Goal: Navigation & Orientation: Find specific page/section

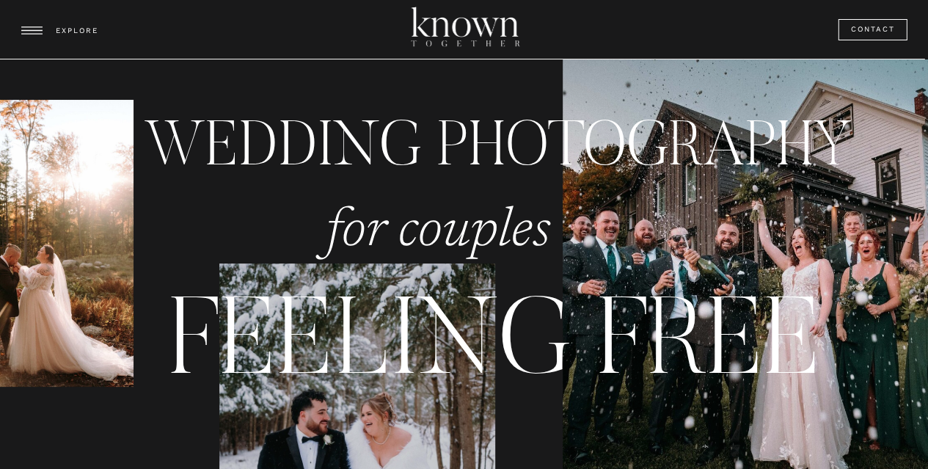
click at [46, 29] on icon at bounding box center [31, 30] width 31 height 59
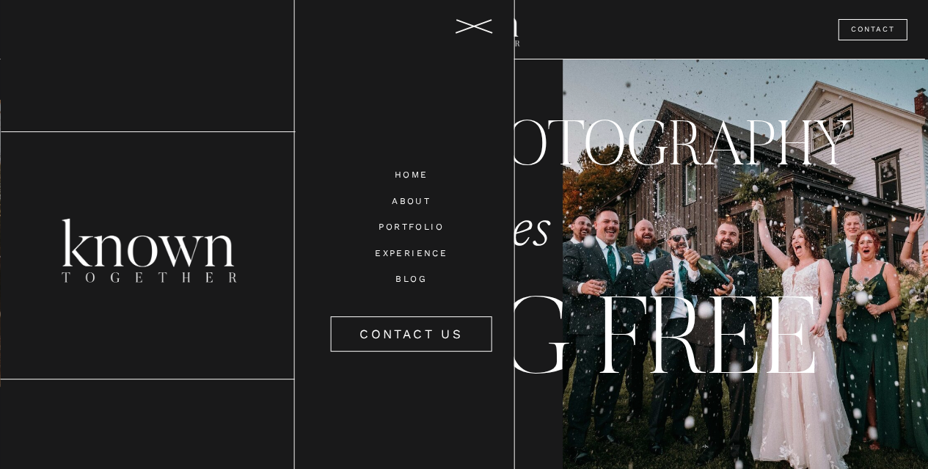
click at [424, 224] on nav "PORTFOLIO" at bounding box center [410, 225] width 103 height 12
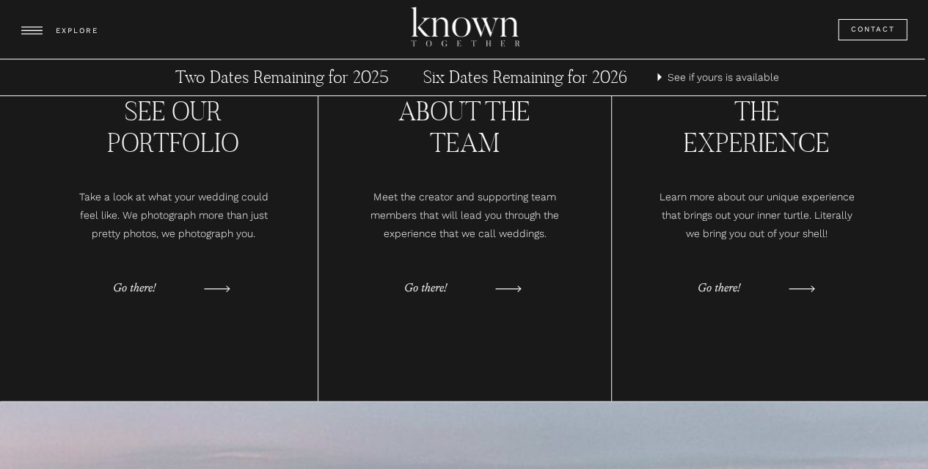
scroll to position [1387, 0]
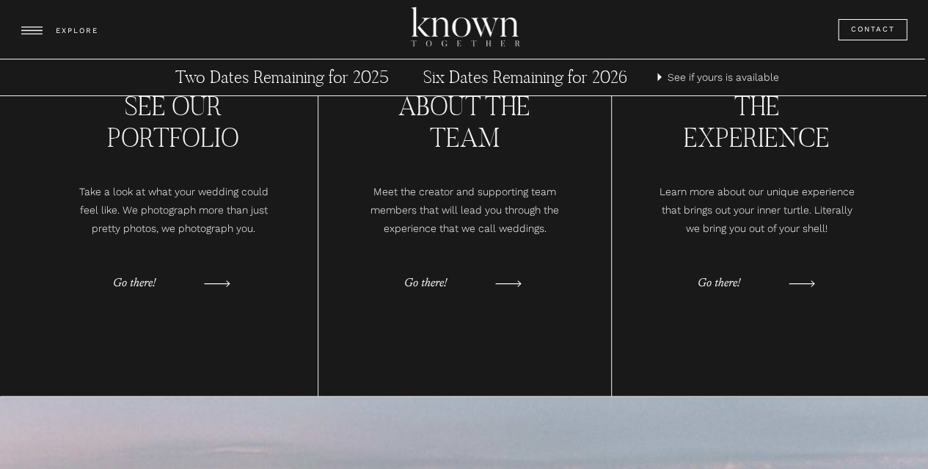
click at [513, 280] on icon at bounding box center [509, 283] width 34 height 34
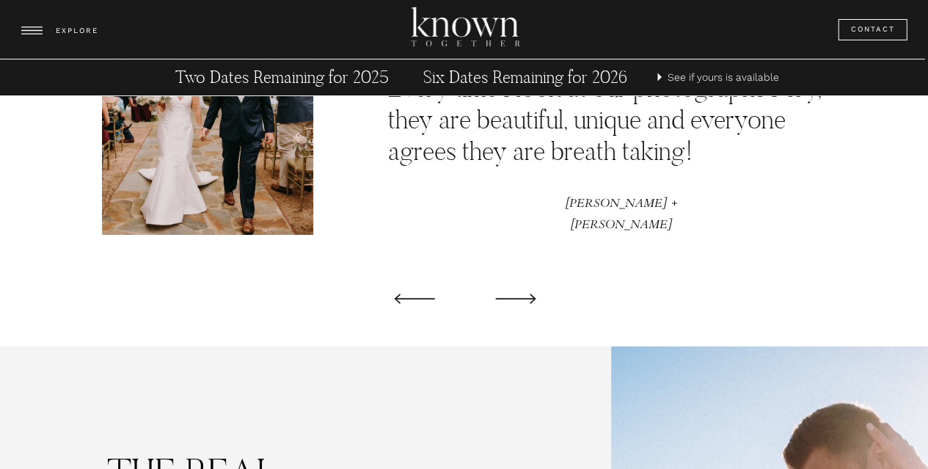
scroll to position [2607, 0]
